Goal: Task Accomplishment & Management: Use online tool/utility

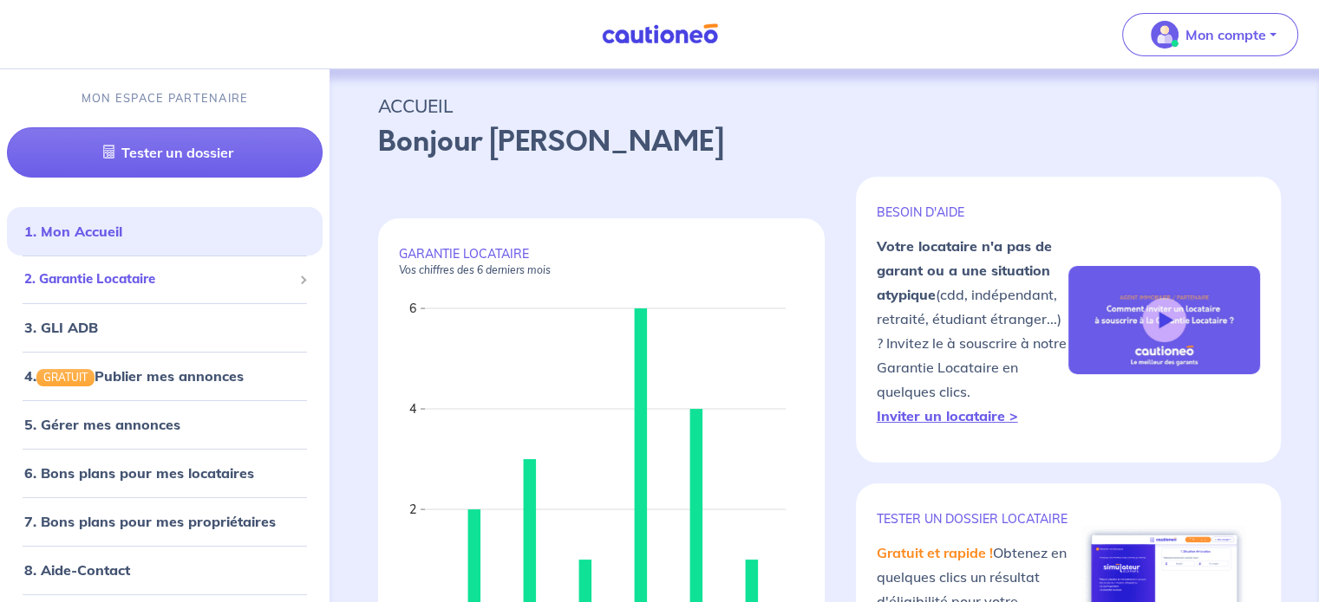
click at [189, 281] on span "2. Garantie Locataire" at bounding box center [158, 280] width 268 height 20
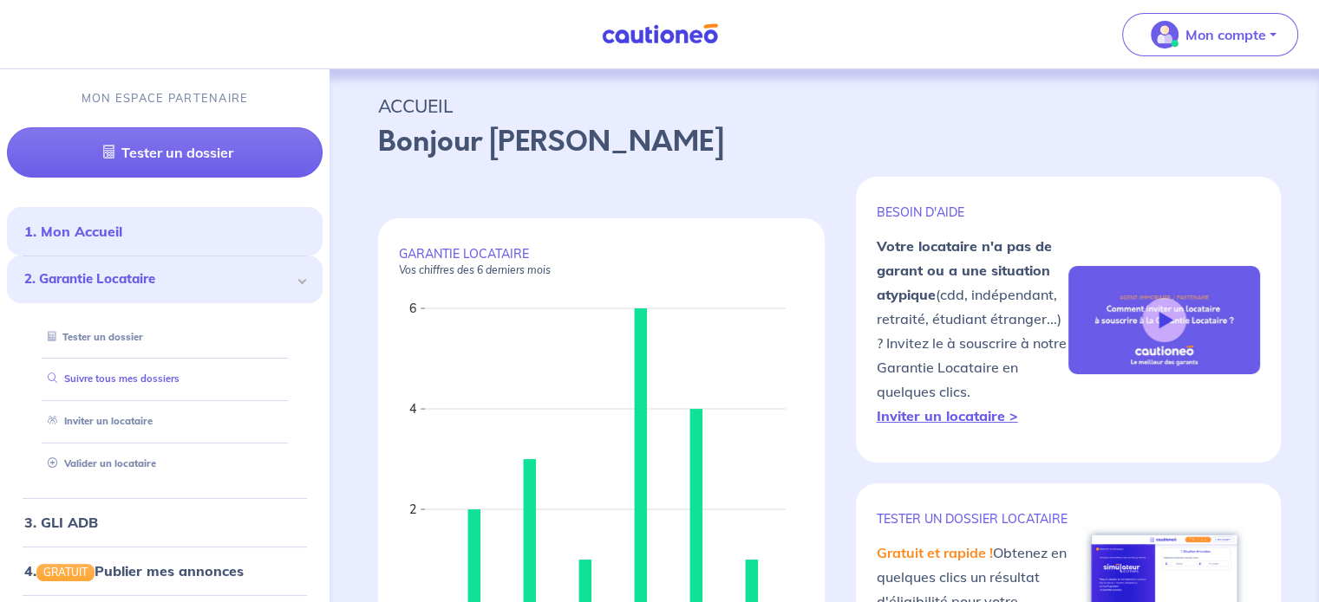
click at [170, 373] on link "Suivre tous mes dossiers" at bounding box center [110, 379] width 139 height 12
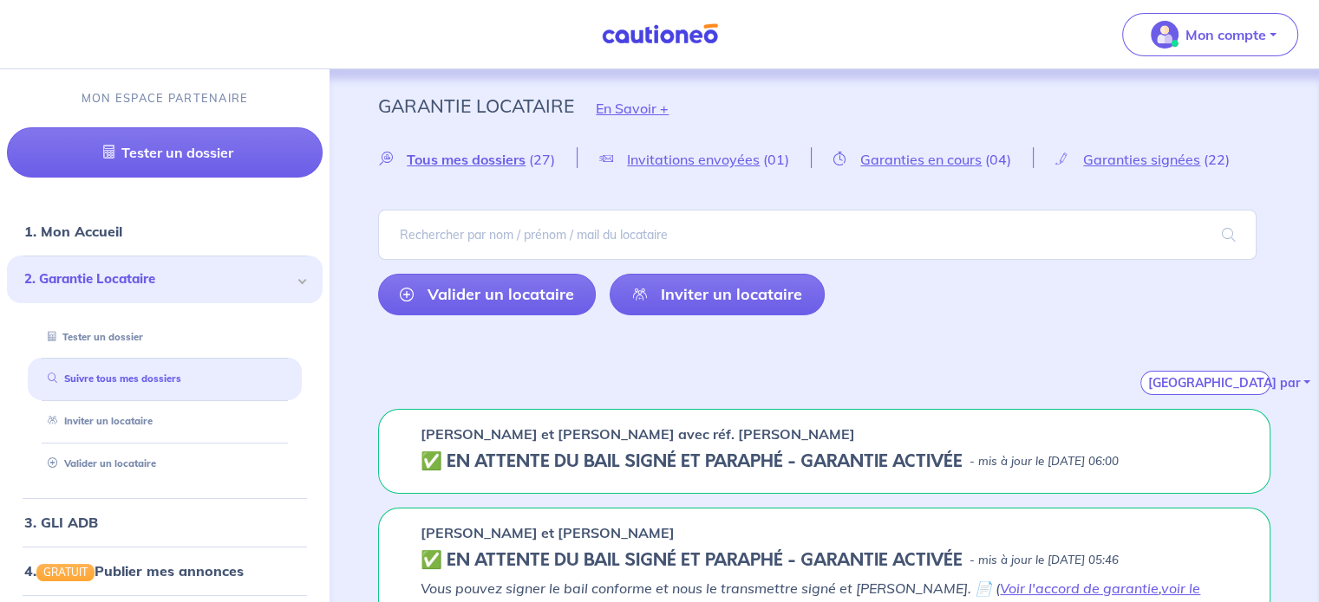
click at [850, 523] on div "[PERSON_NAME] et [PERSON_NAME]" at bounding box center [823, 533] width 807 height 21
click at [513, 165] on span "Tous mes dossiers" at bounding box center [466, 159] width 119 height 17
drag, startPoint x: 503, startPoint y: 291, endPoint x: 524, endPoint y: 315, distance: 31.9
click at [503, 291] on link "Valider un locataire" at bounding box center [487, 295] width 218 height 42
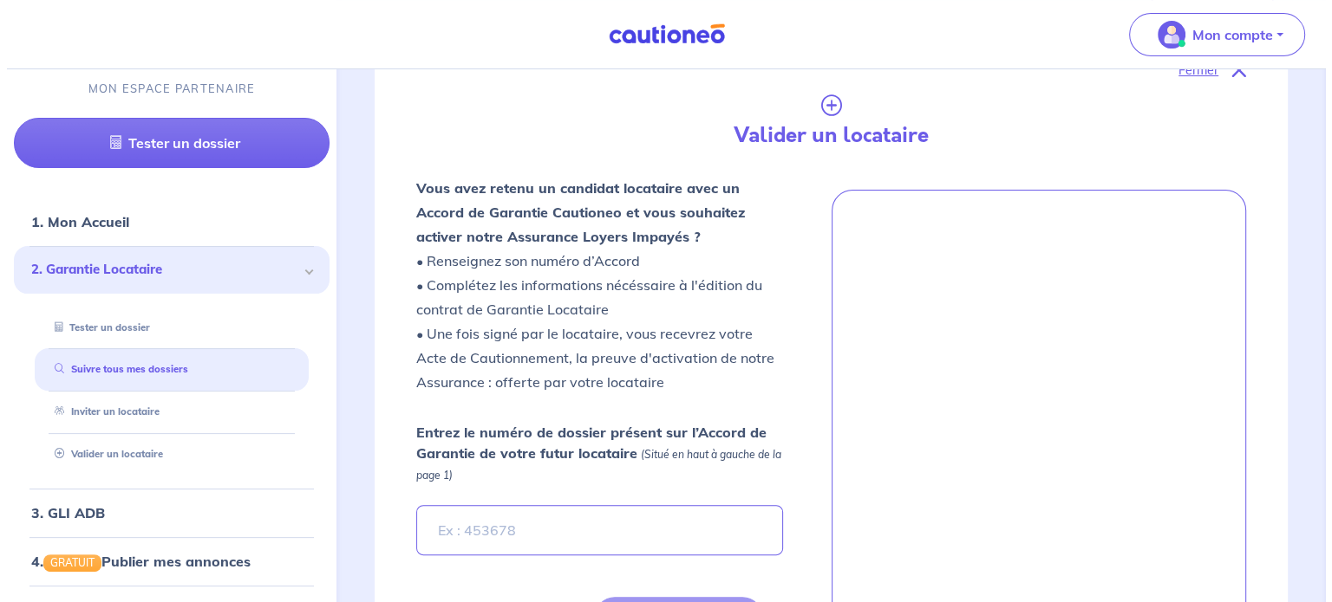
scroll to position [407, 0]
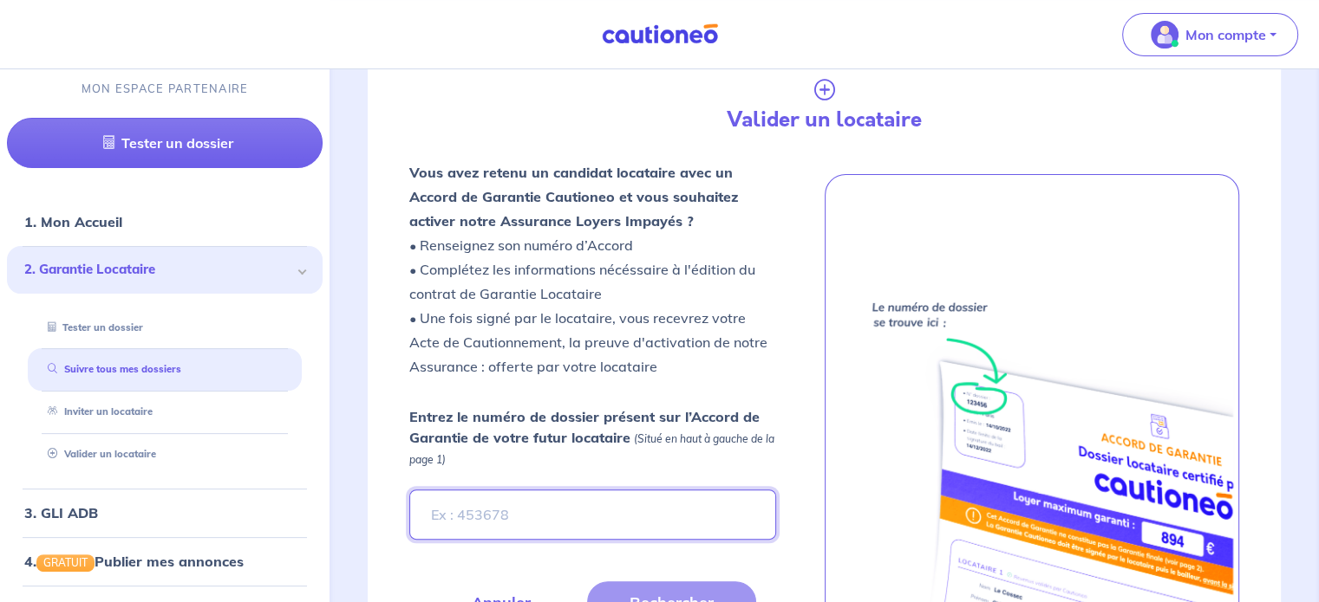
click at [596, 516] on input "Entrez le numéro de dossier présent sur l’Accord de Garantie de votre futur loc…" at bounding box center [592, 515] width 366 height 50
paste input "L6Kgpw"
type input "L6Kgpw"
click at [628, 589] on button "Rechercher" at bounding box center [671, 603] width 169 height 42
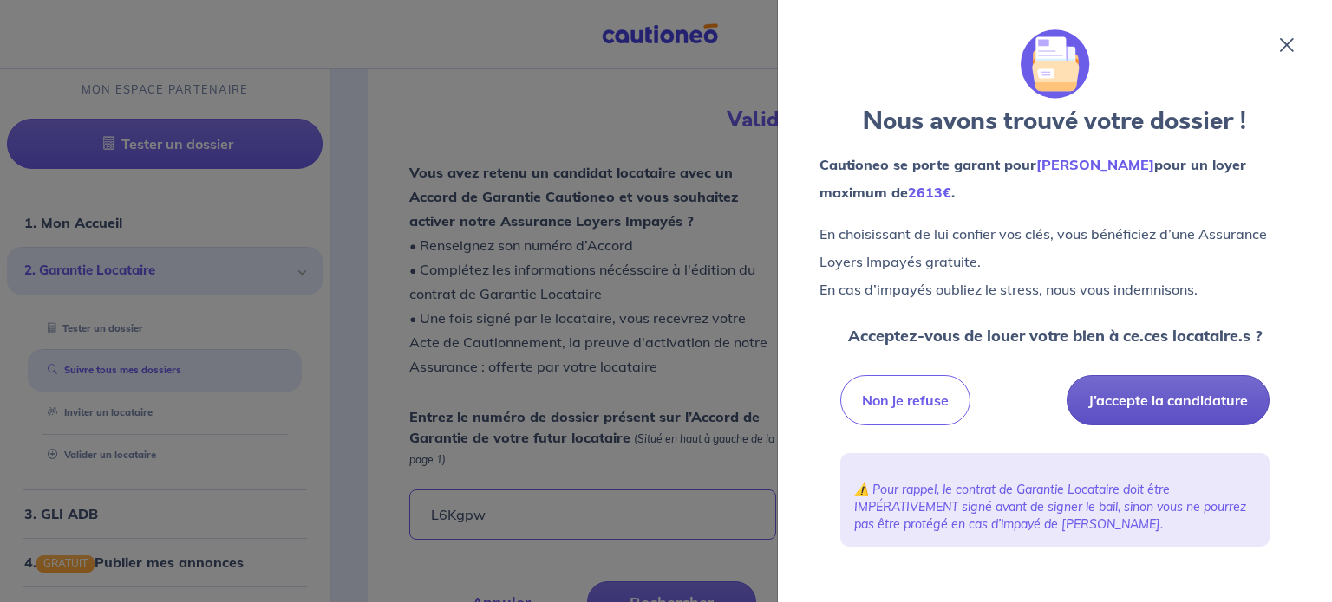
click at [1175, 398] on button "J’accepte la candidature" at bounding box center [1167, 400] width 203 height 50
